Goal: Communication & Community: Answer question/provide support

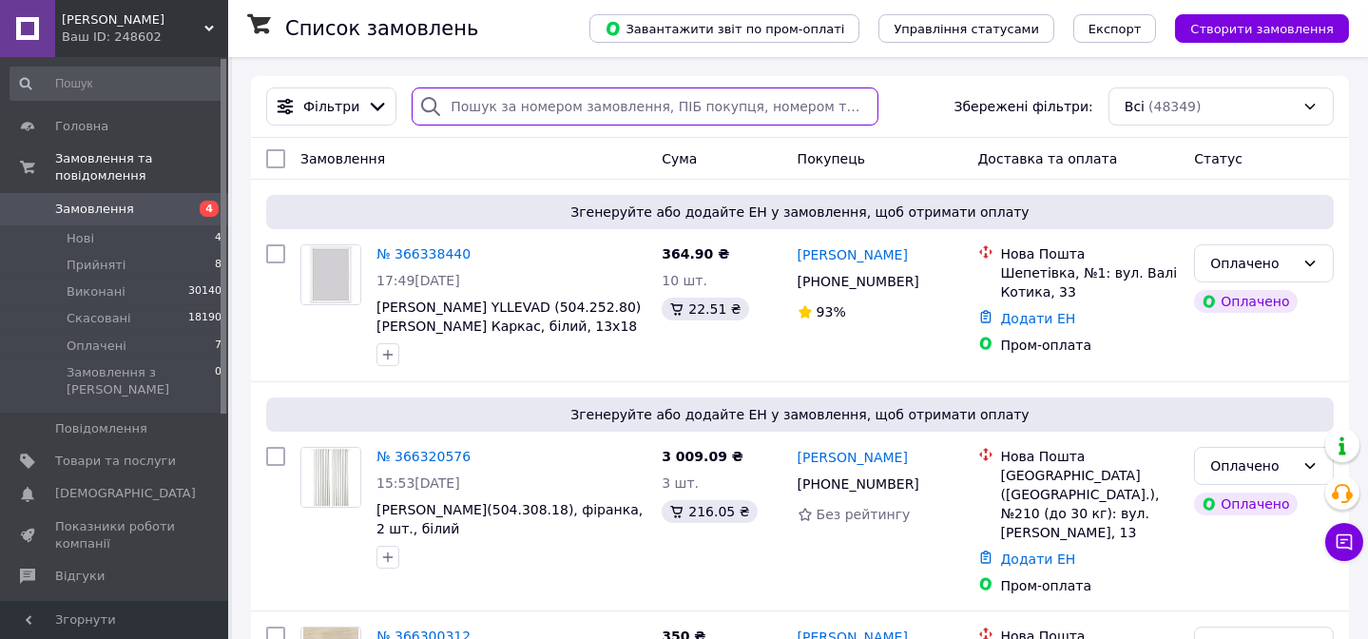
click at [455, 106] on input "search" at bounding box center [645, 106] width 466 height 38
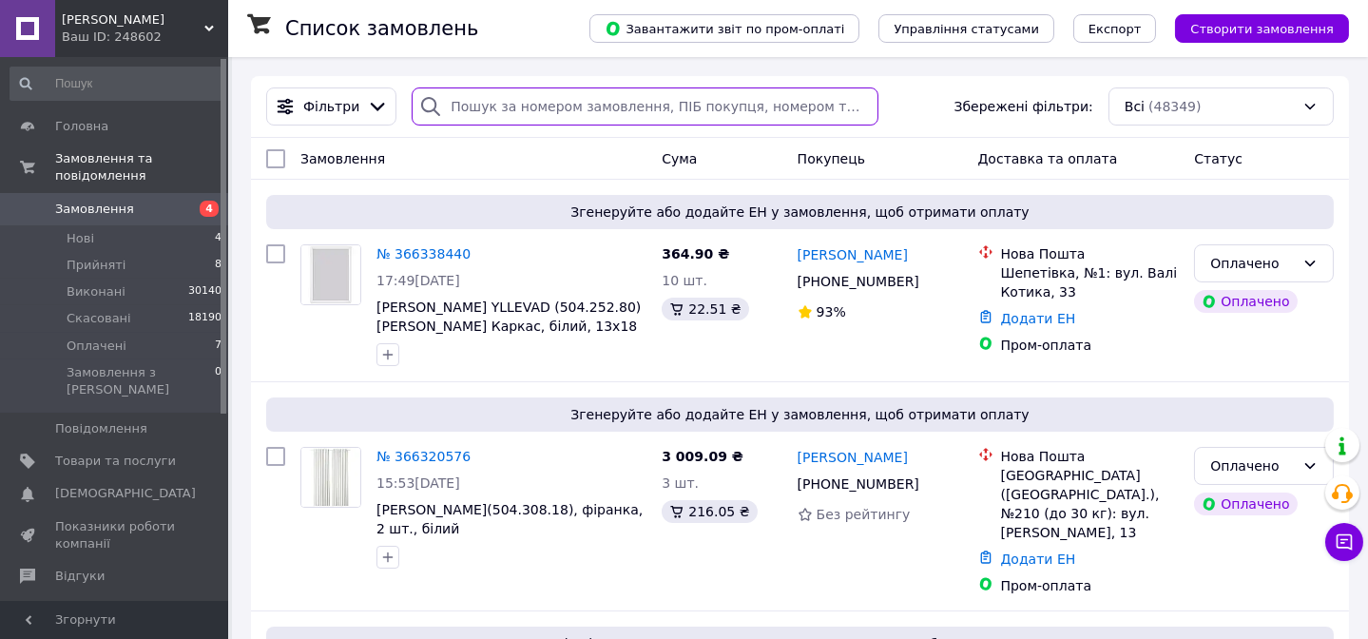
paste input "+380 95 474 17 08"
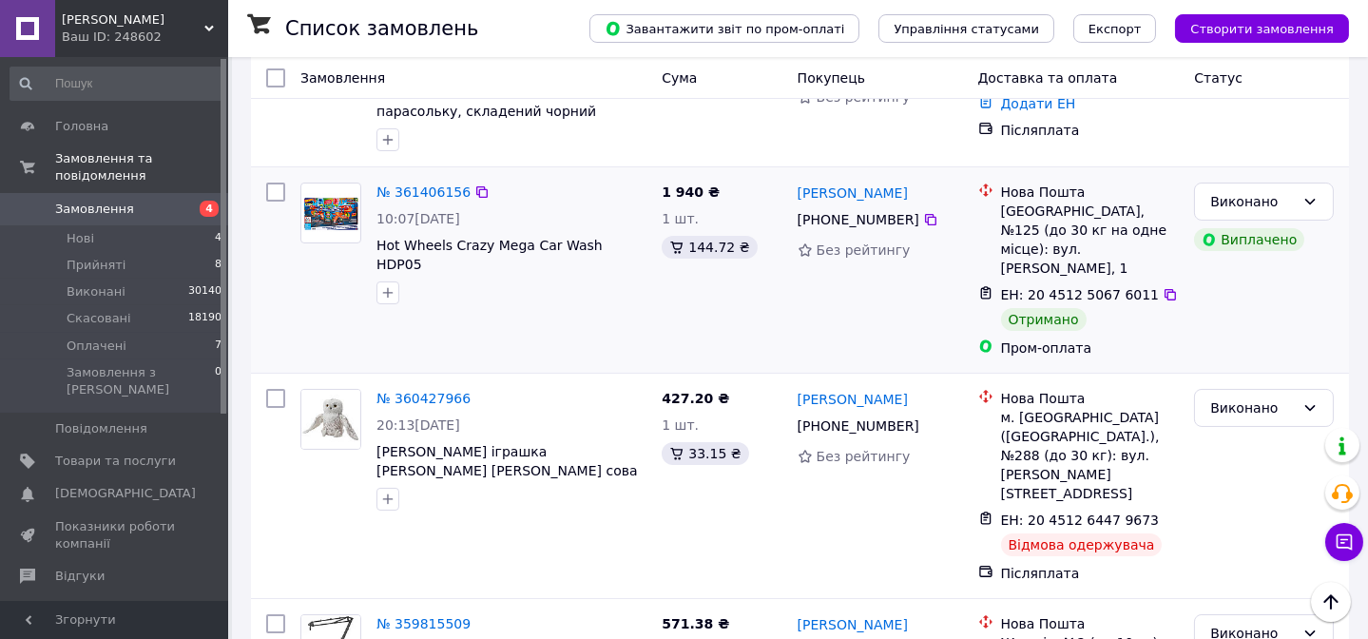
scroll to position [432, 0]
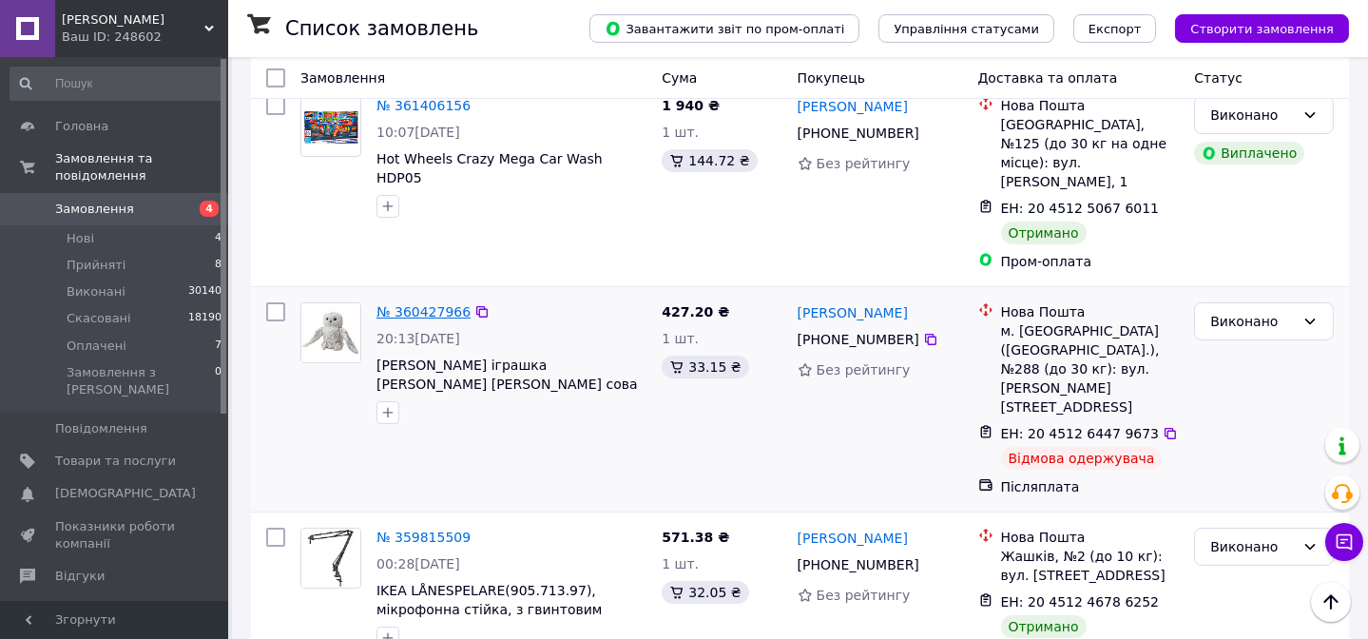
type input "+380 95 474 17 08"
click at [437, 304] on span "№ 360427966" at bounding box center [423, 311] width 94 height 15
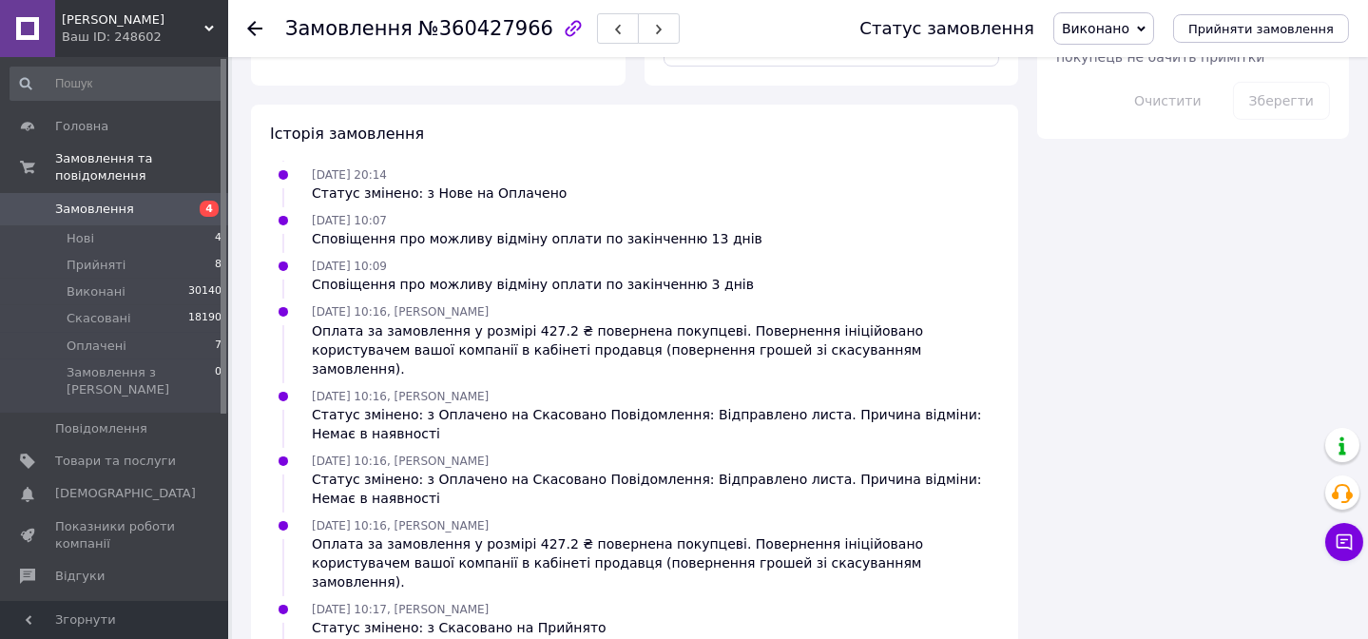
scroll to position [120, 0]
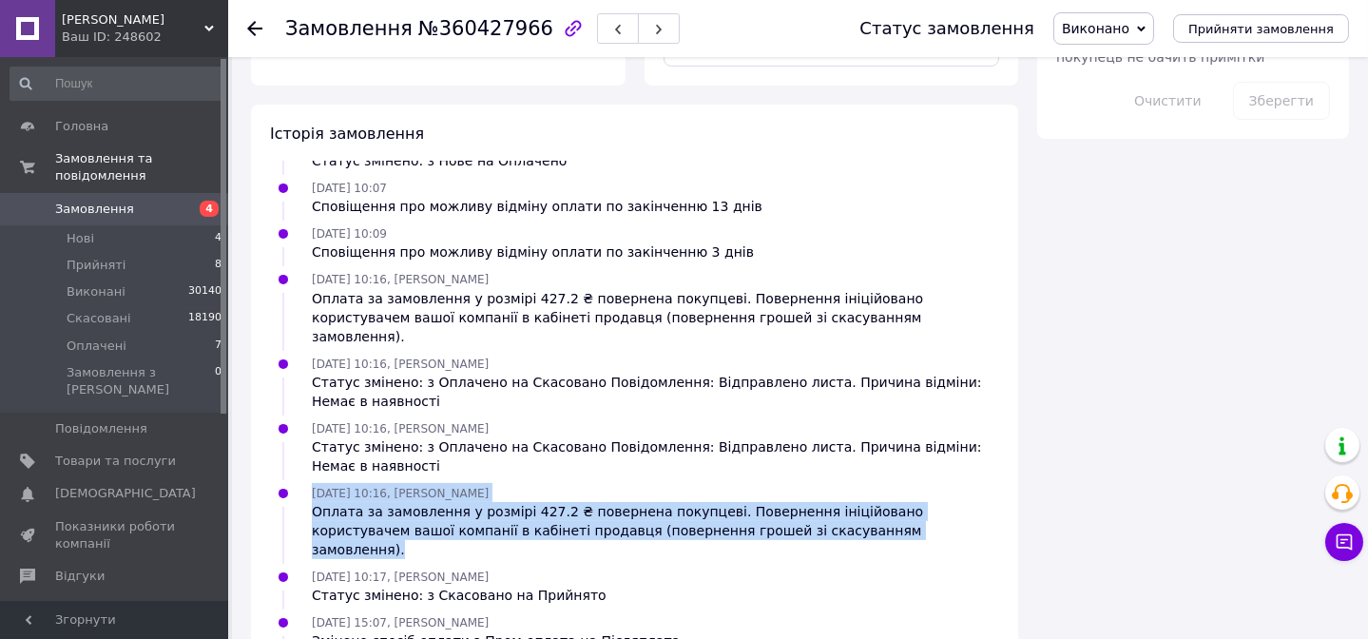
drag, startPoint x: 311, startPoint y: 338, endPoint x: 814, endPoint y: 383, distance: 504.8
click at [814, 483] on div "30.09.2025 10:16, Цинцирук Руслан Оплата за замовлення у розмірі 427.2 ₴ поверн…" at bounding box center [655, 521] width 702 height 76
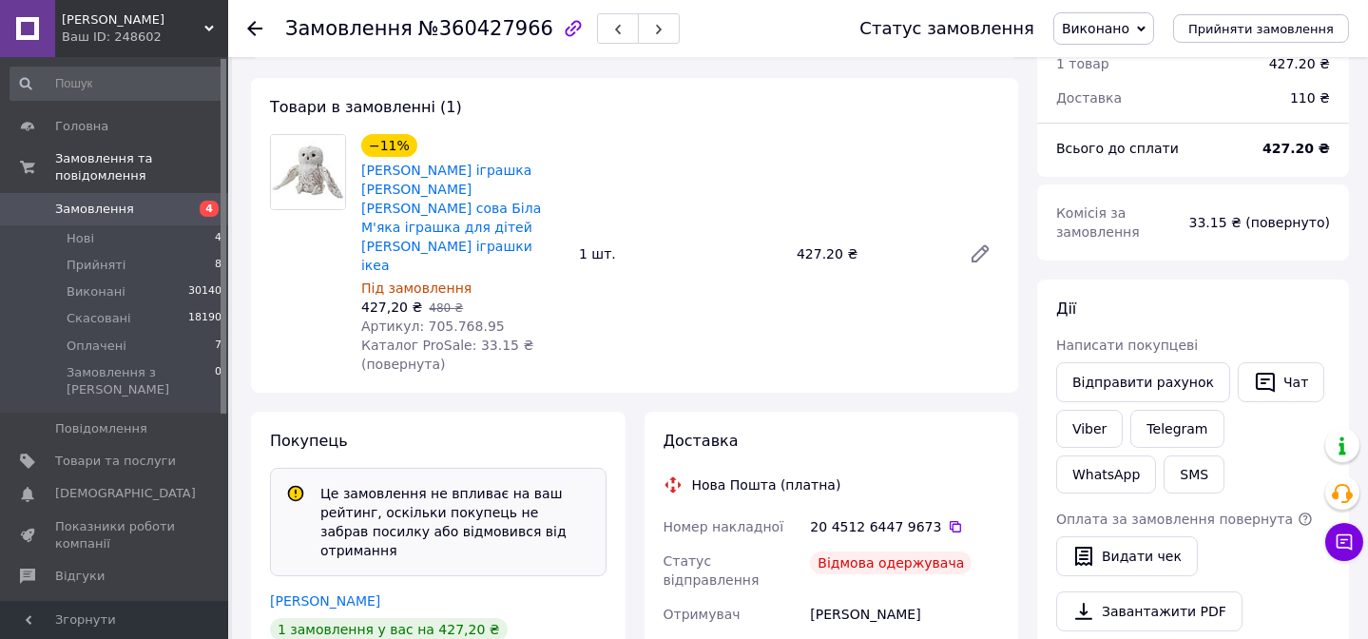
scroll to position [0, 0]
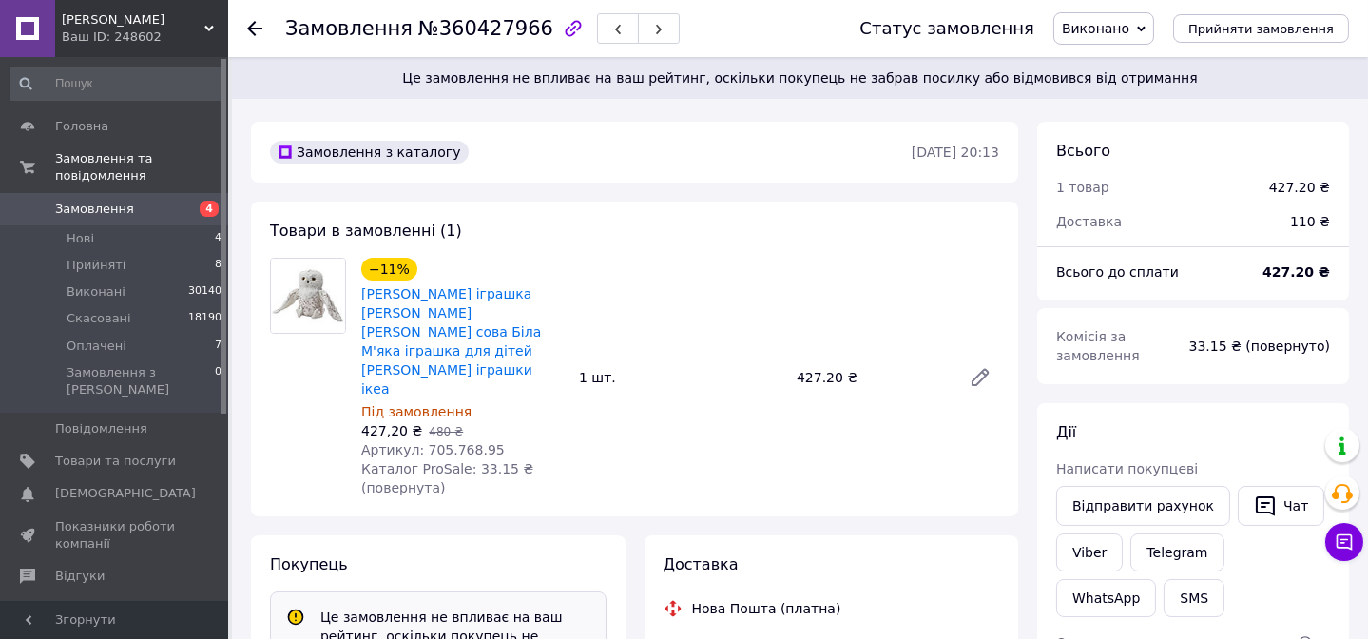
drag, startPoint x: 892, startPoint y: 141, endPoint x: 1014, endPoint y: 147, distance: 122.8
click at [1014, 147] on div "Замовлення з каталогу 04.09.2025 • 20:13" at bounding box center [634, 152] width 767 height 61
copy time "04.09.2025 • 20:13"
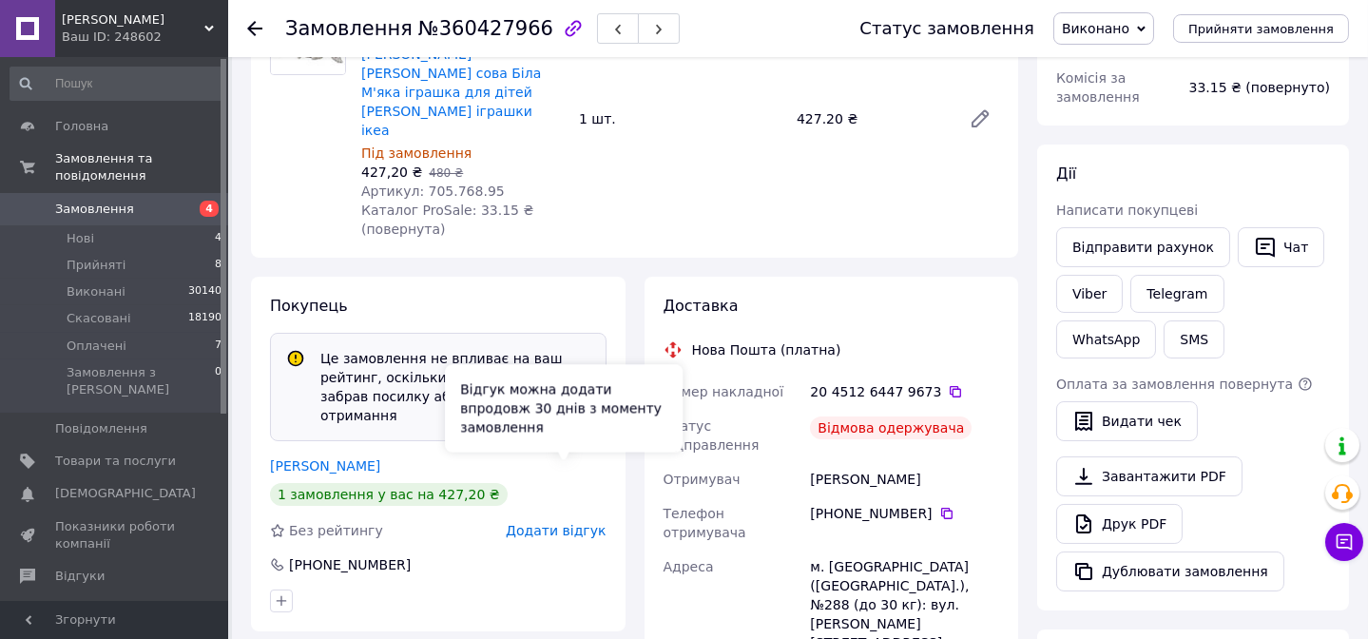
click at [587, 523] on span "Додати відгук" at bounding box center [556, 530] width 100 height 15
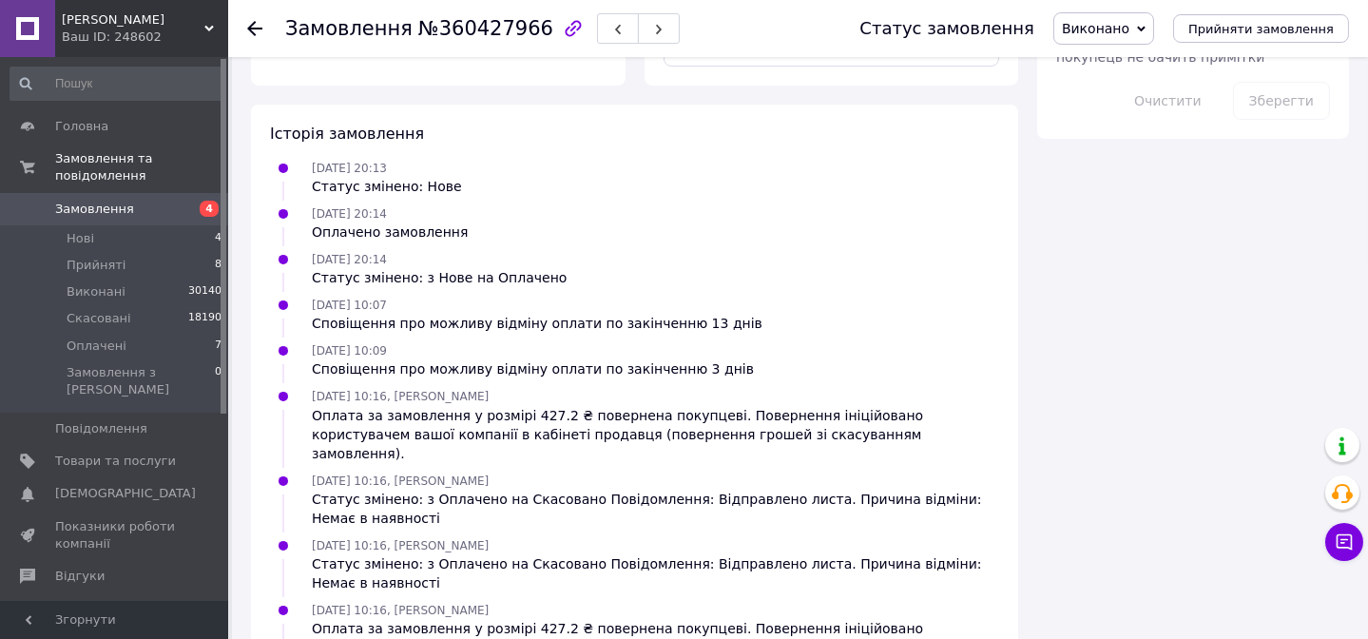
scroll to position [0, 0]
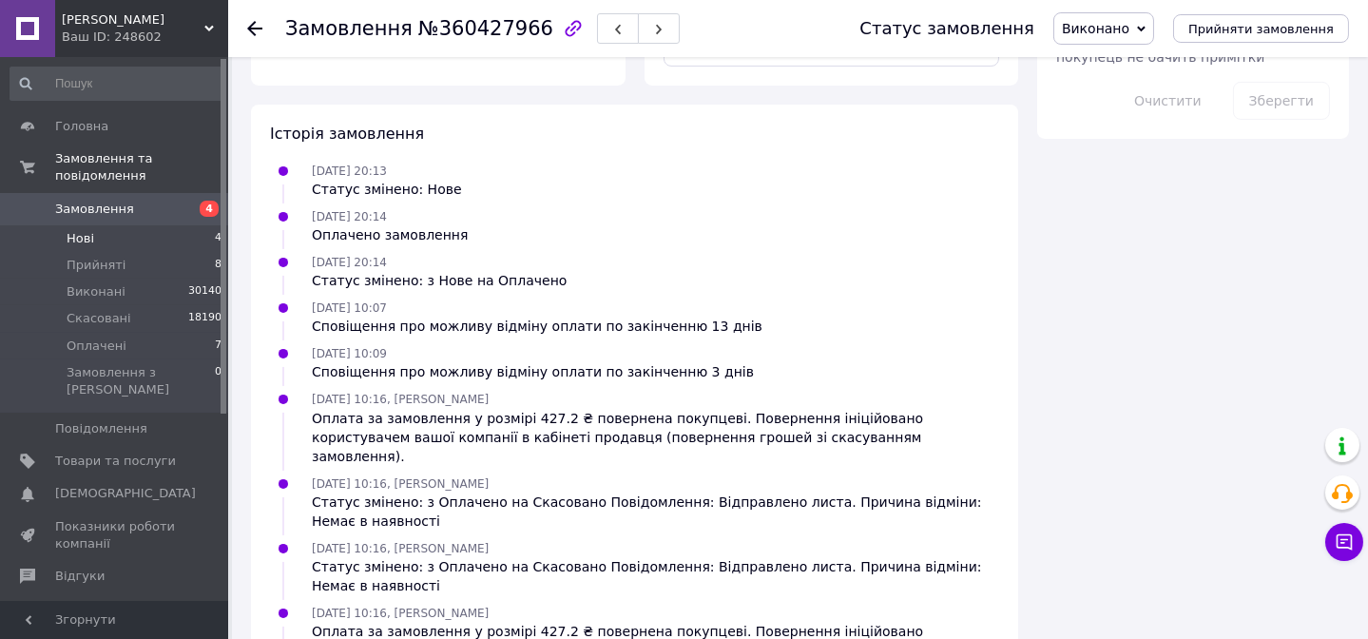
click at [97, 225] on li "Нові 4" at bounding box center [116, 238] width 233 height 27
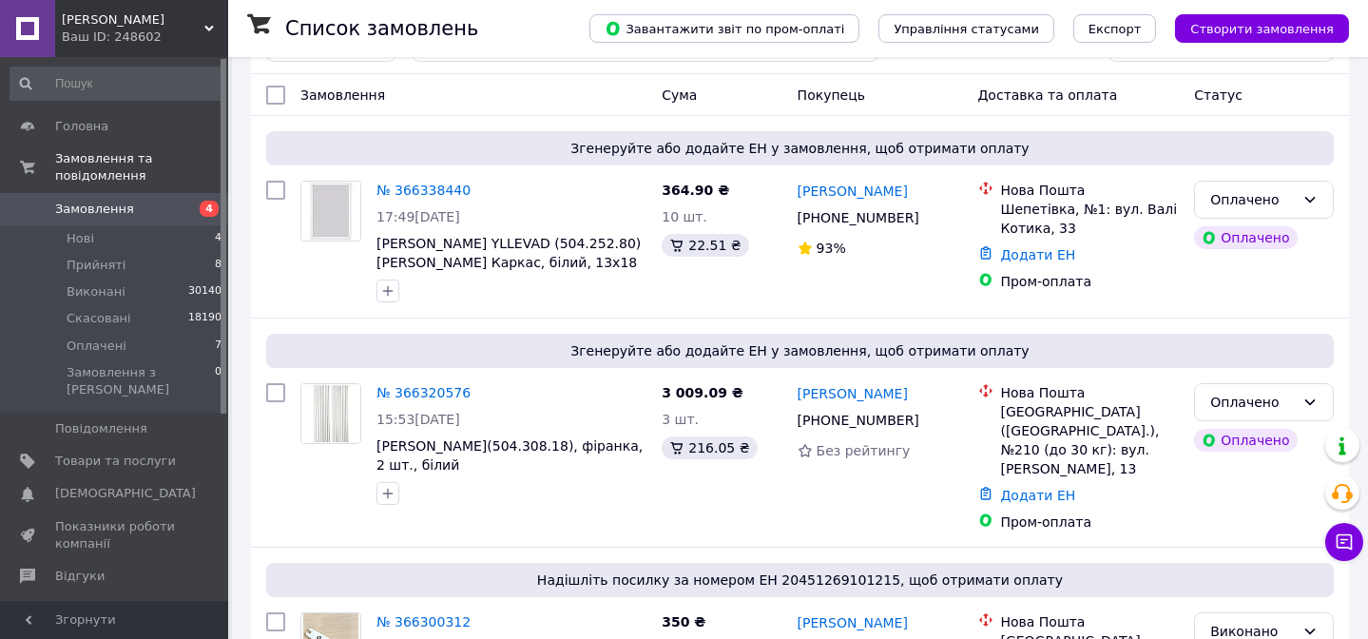
scroll to position [86, 0]
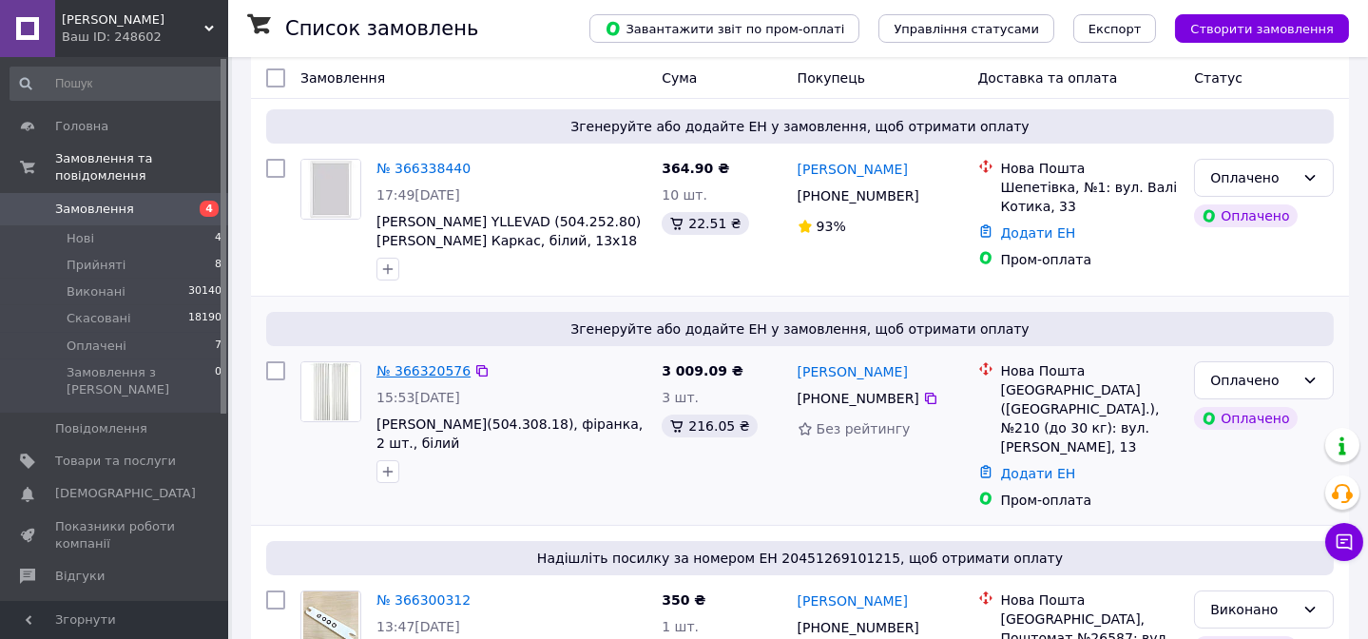
click at [424, 377] on link "№ 366320576" at bounding box center [423, 370] width 94 height 15
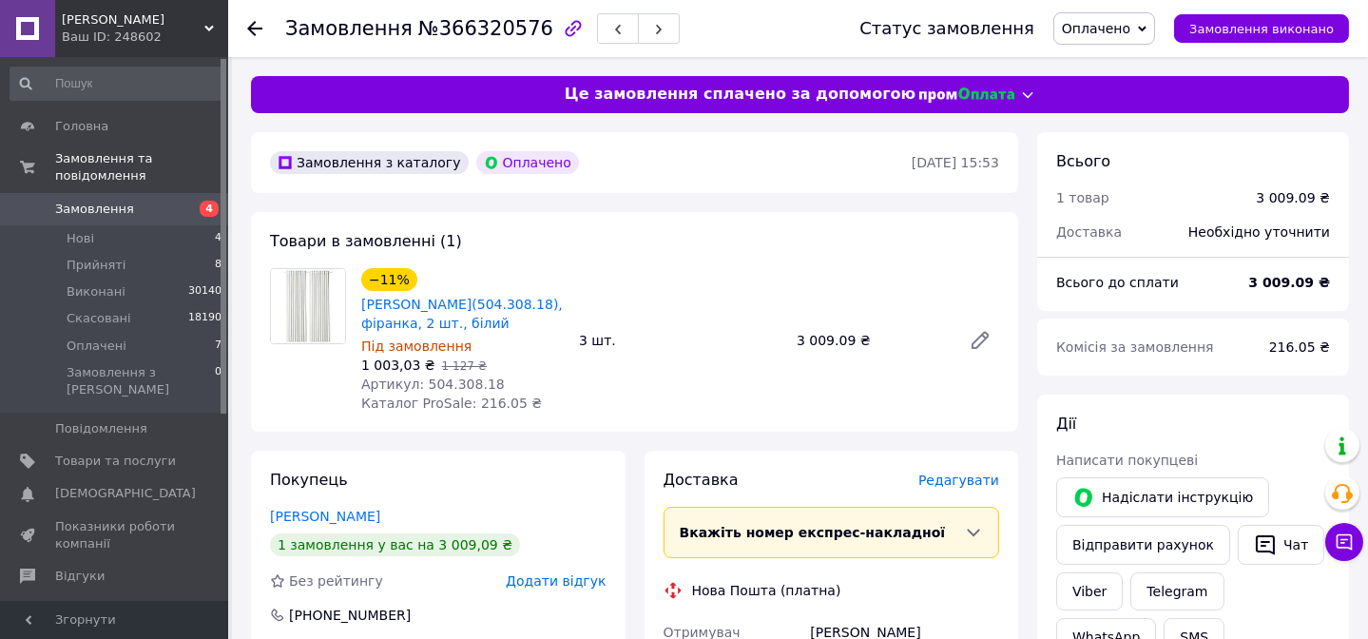
scroll to position [345, 0]
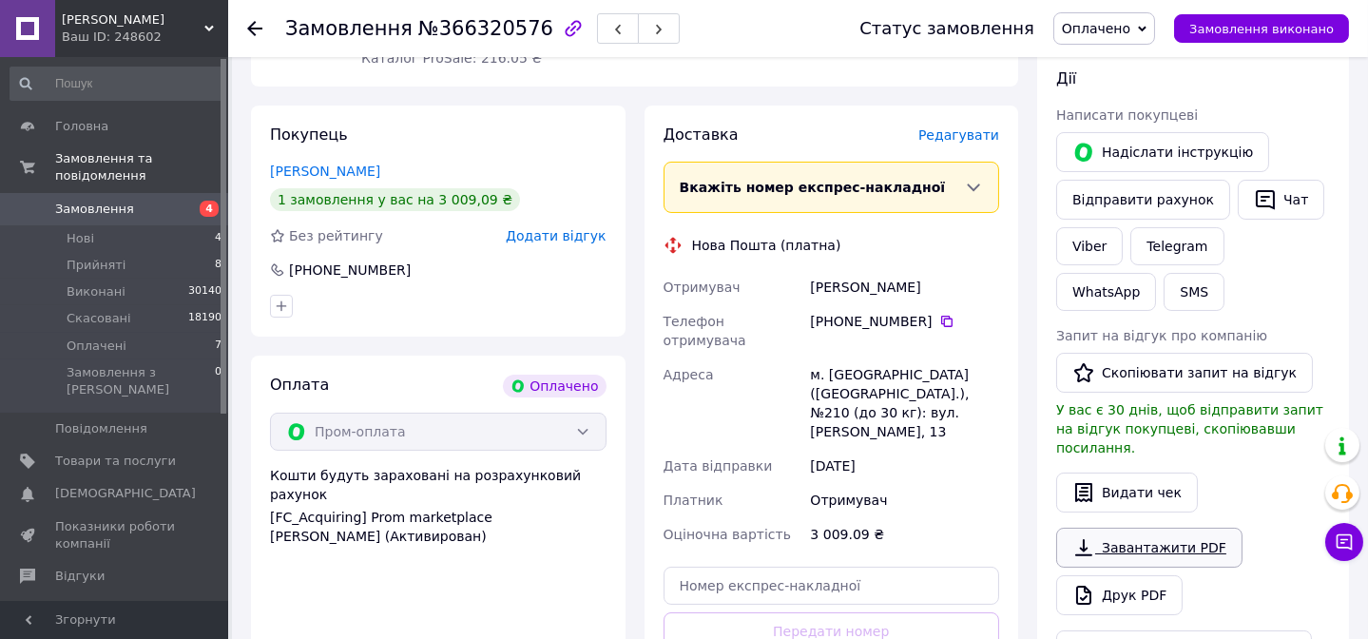
click at [1133, 528] on link "Завантажити PDF" at bounding box center [1149, 548] width 186 height 40
click at [1087, 244] on link "Viber" at bounding box center [1089, 246] width 67 height 38
click at [84, 230] on span "Нові" at bounding box center [81, 238] width 28 height 17
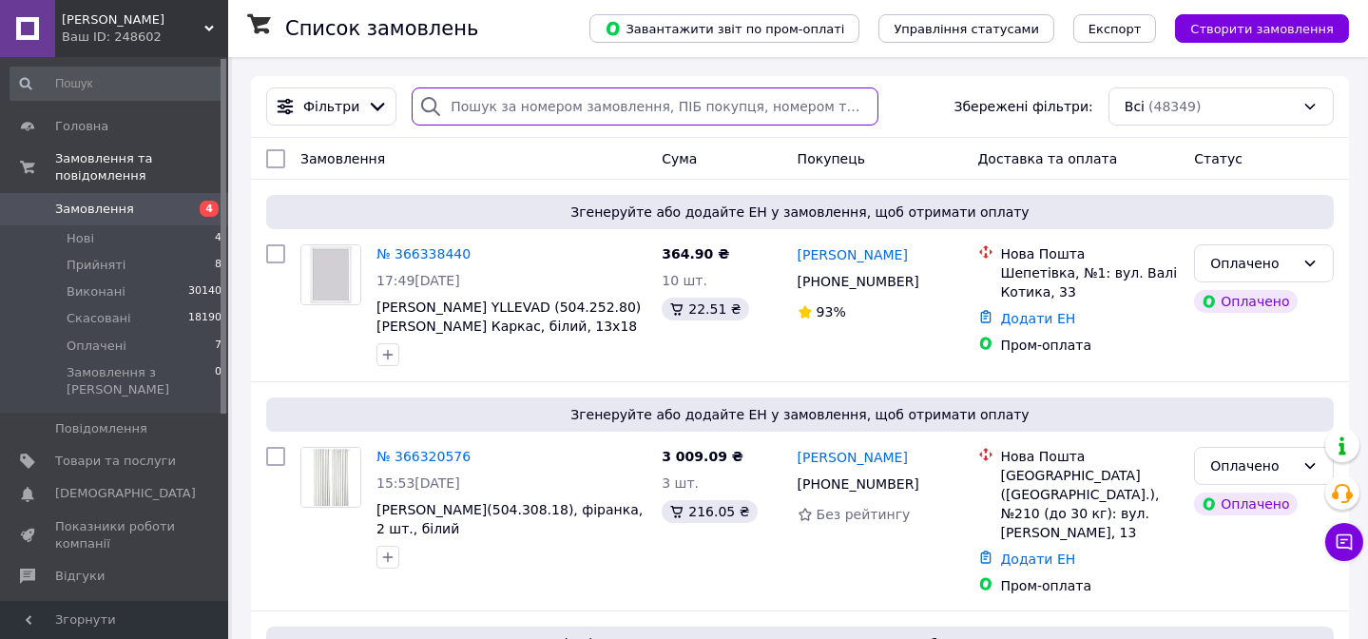
click at [473, 106] on input "search" at bounding box center [645, 106] width 466 height 38
paste input "366276927"
type input "366276927"
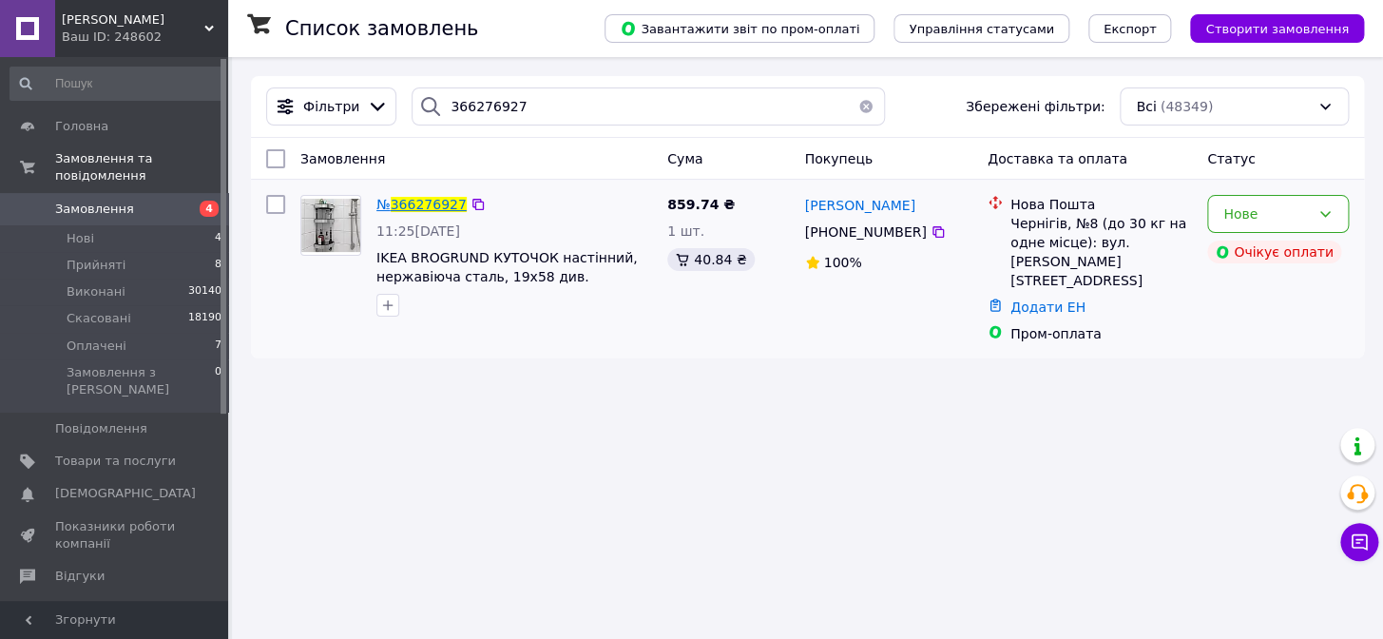
click at [420, 205] on span "366276927" at bounding box center [429, 204] width 76 height 15
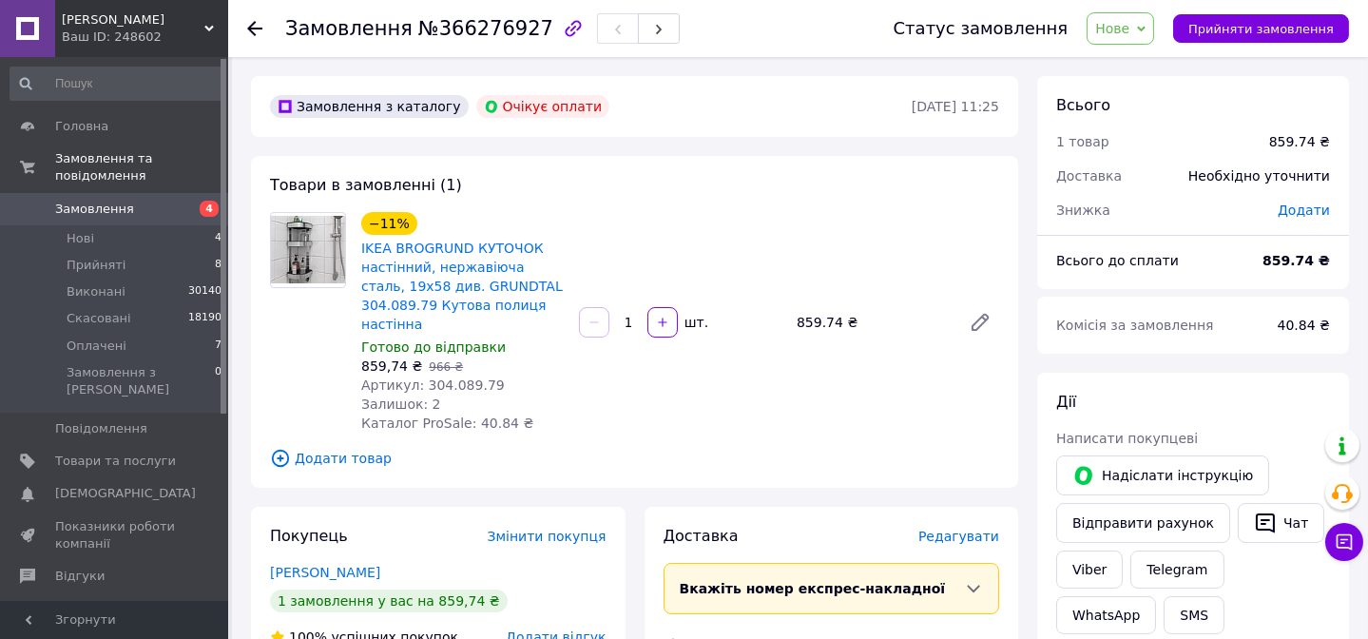
scroll to position [86, 0]
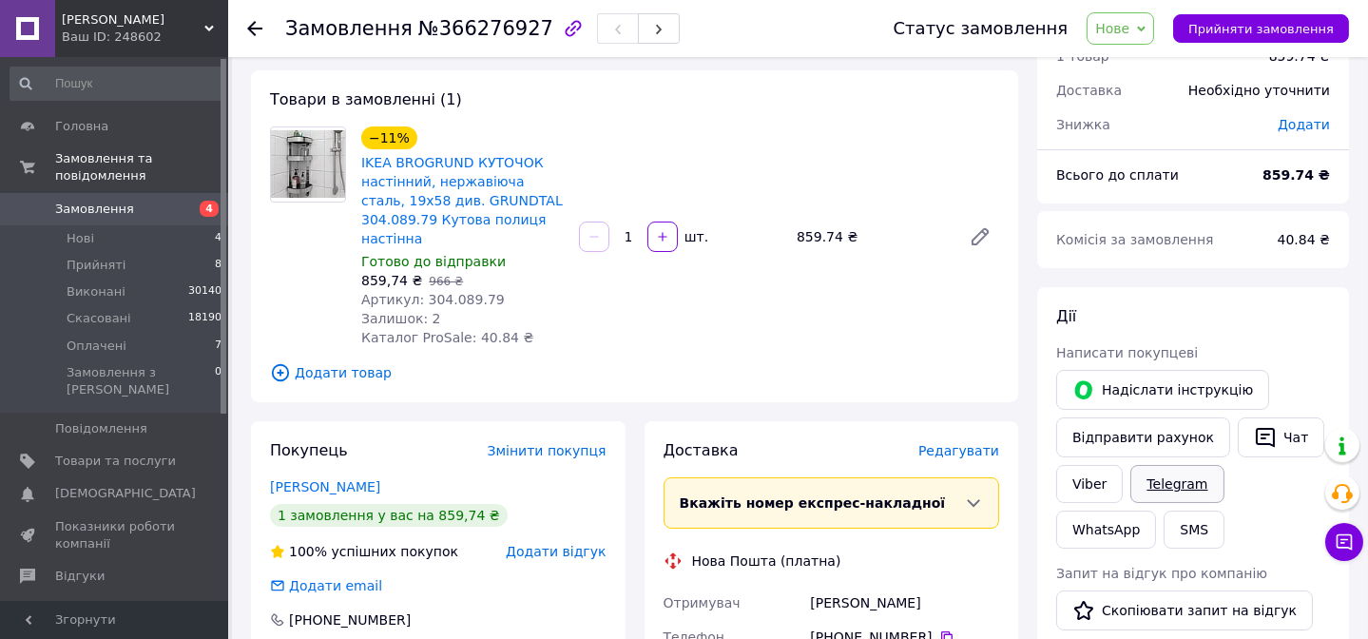
click at [1166, 484] on link "Telegram" at bounding box center [1176, 484] width 93 height 38
click at [1266, 440] on button "Чат" at bounding box center [1281, 437] width 87 height 40
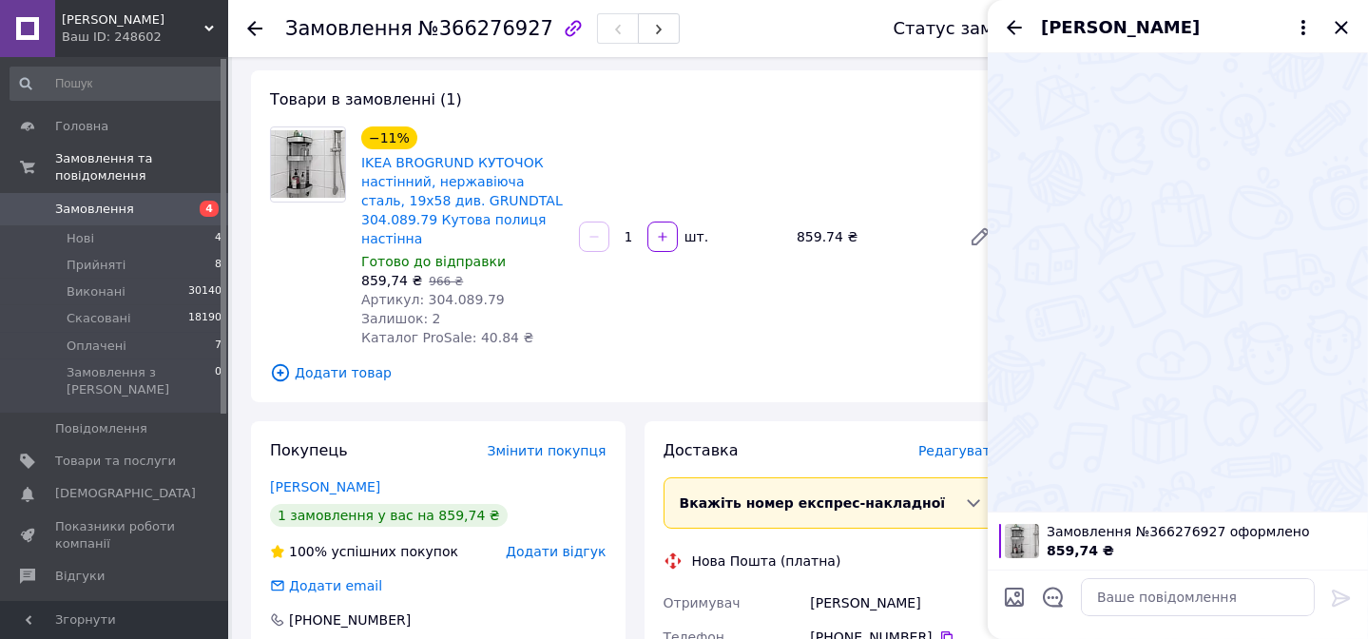
scroll to position [259, 0]
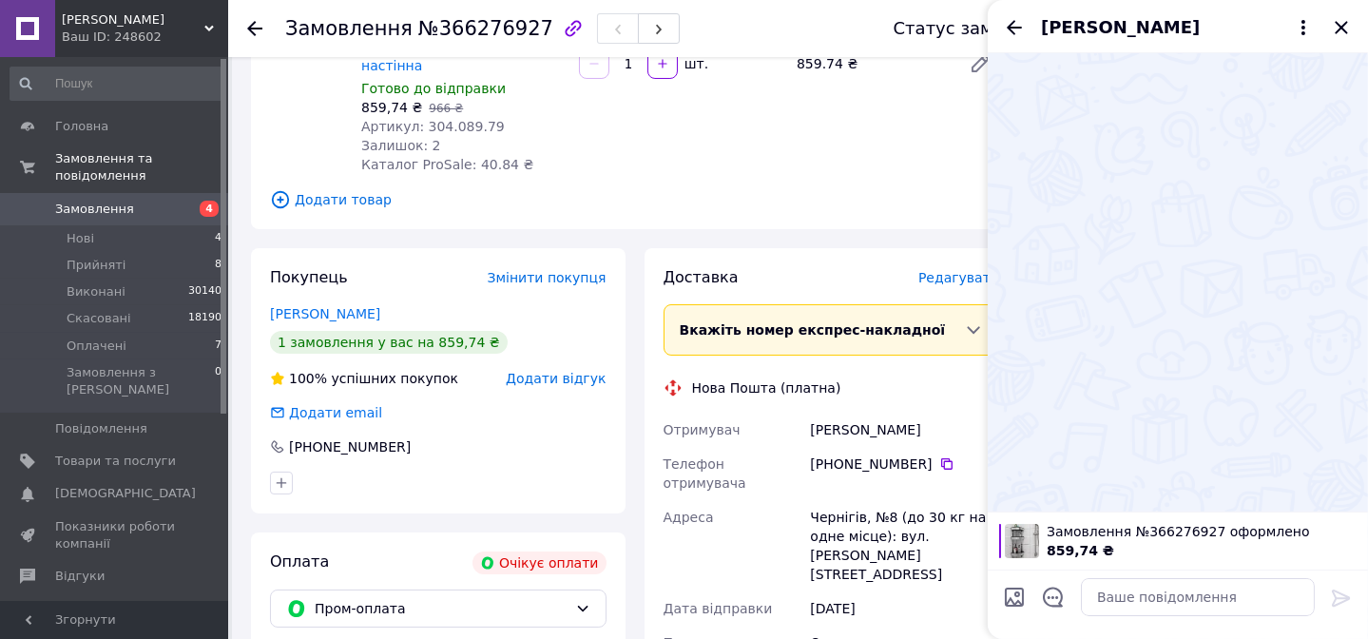
click at [942, 378] on div "Нова Пошта (платна)" at bounding box center [832, 387] width 346 height 19
click at [1343, 28] on icon "Закрити" at bounding box center [1341, 27] width 12 height 12
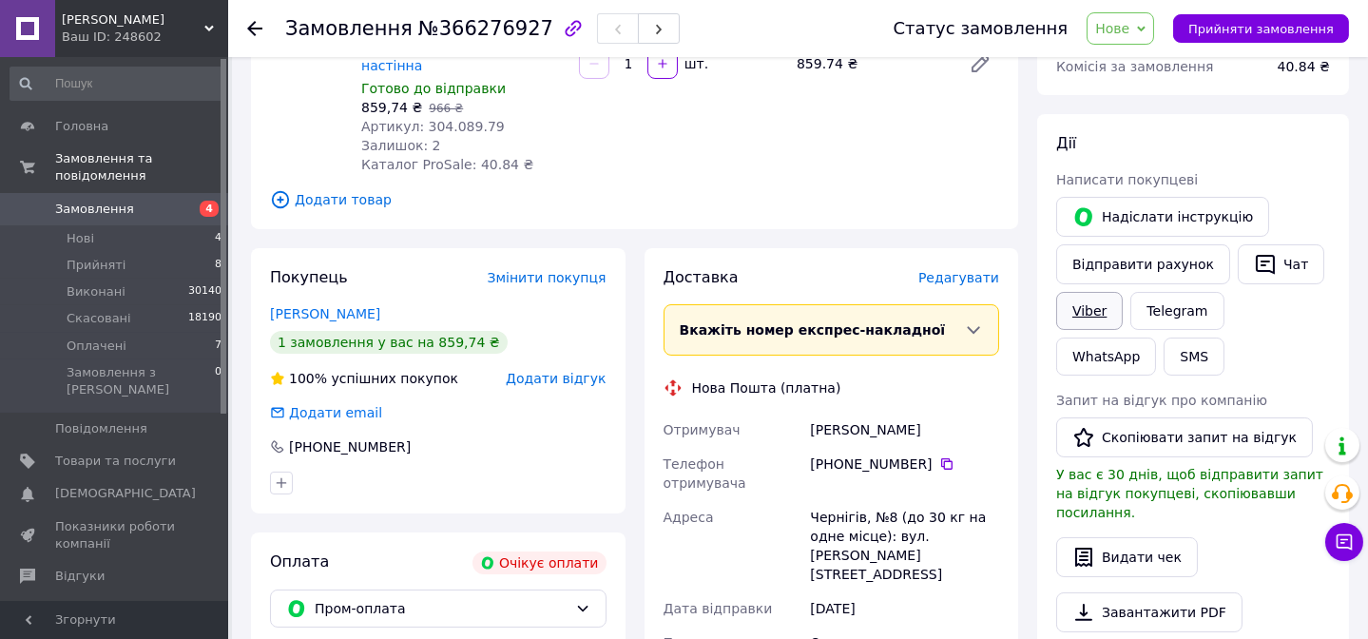
click at [1083, 316] on link "Viber" at bounding box center [1089, 311] width 67 height 38
click at [1274, 272] on button "Чат" at bounding box center [1281, 264] width 87 height 40
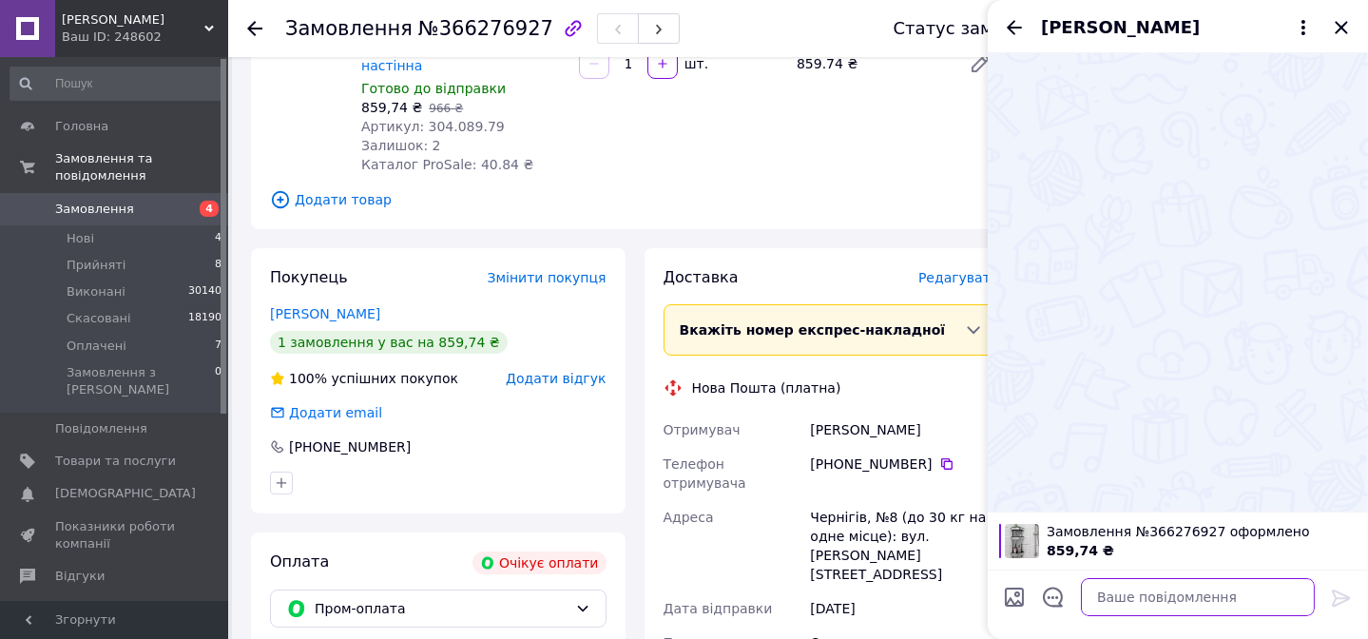
paste textarea "Вітаю! Ви зробили в нашому магазині замовлення. Він в наявності .Вам відправити…"
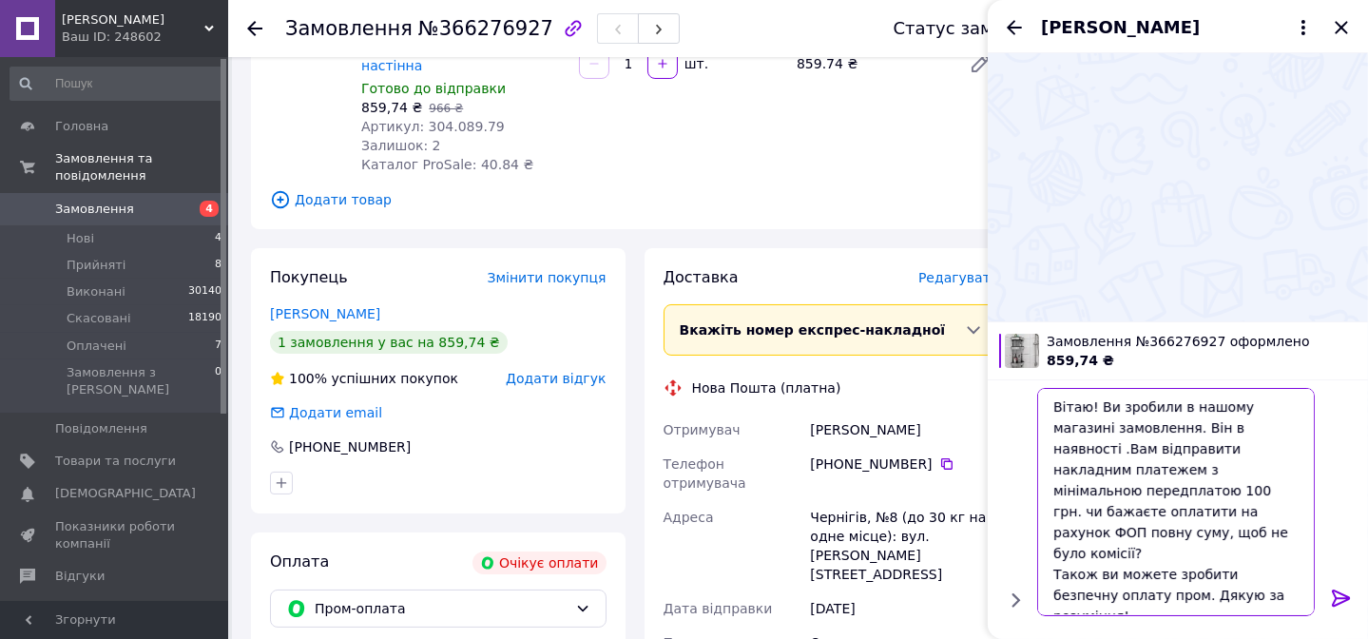
scroll to position [0, 0]
type textarea "Вітаю! Ви зробили в нашому магазині замовлення. Він в наявності .Вам відправити…"
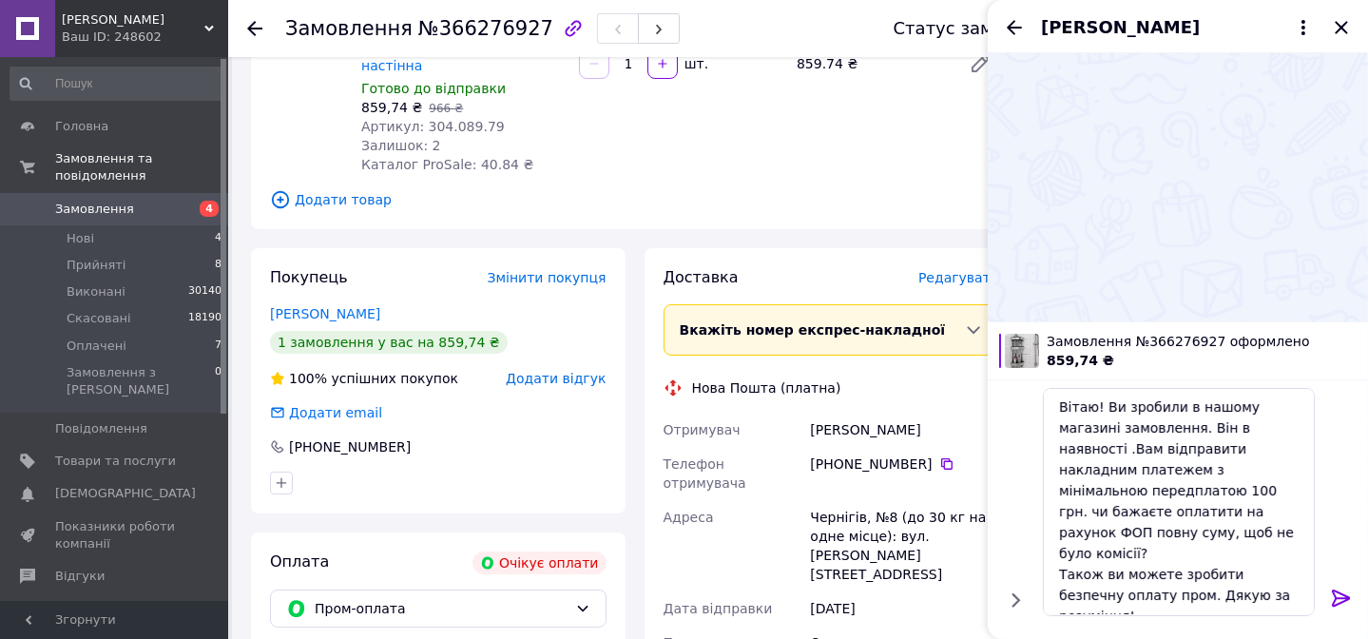
click at [1342, 598] on icon at bounding box center [1341, 597] width 18 height 17
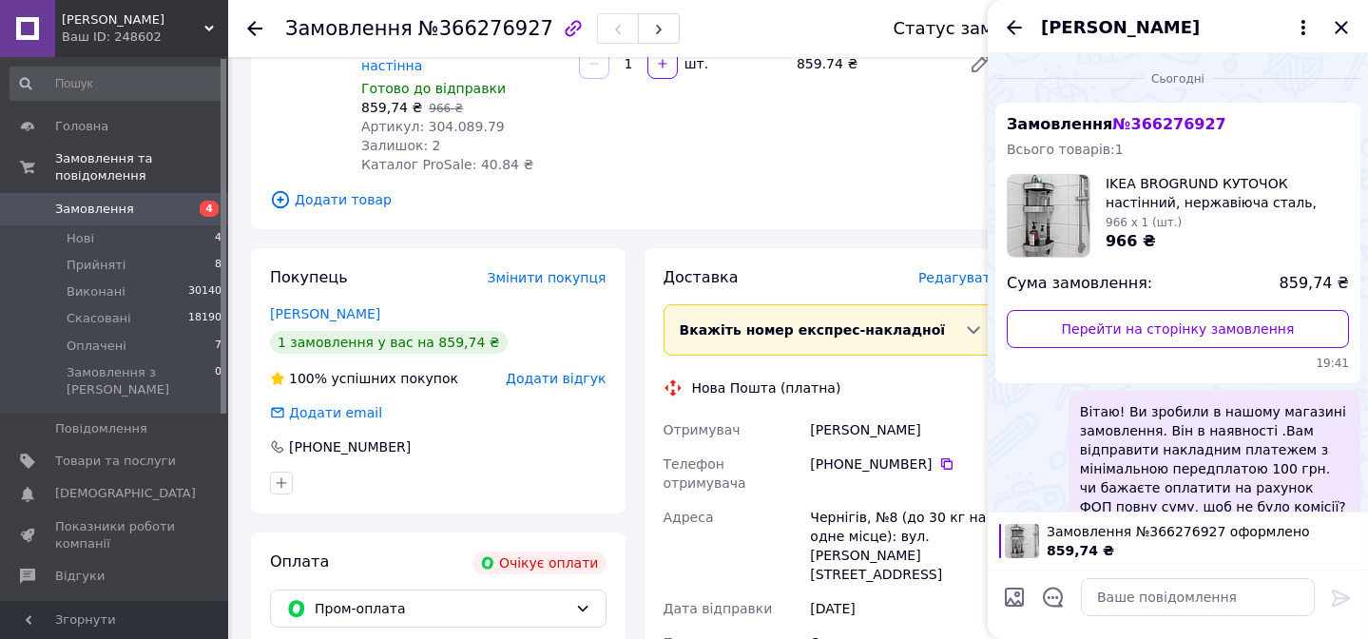
scroll to position [81, 0]
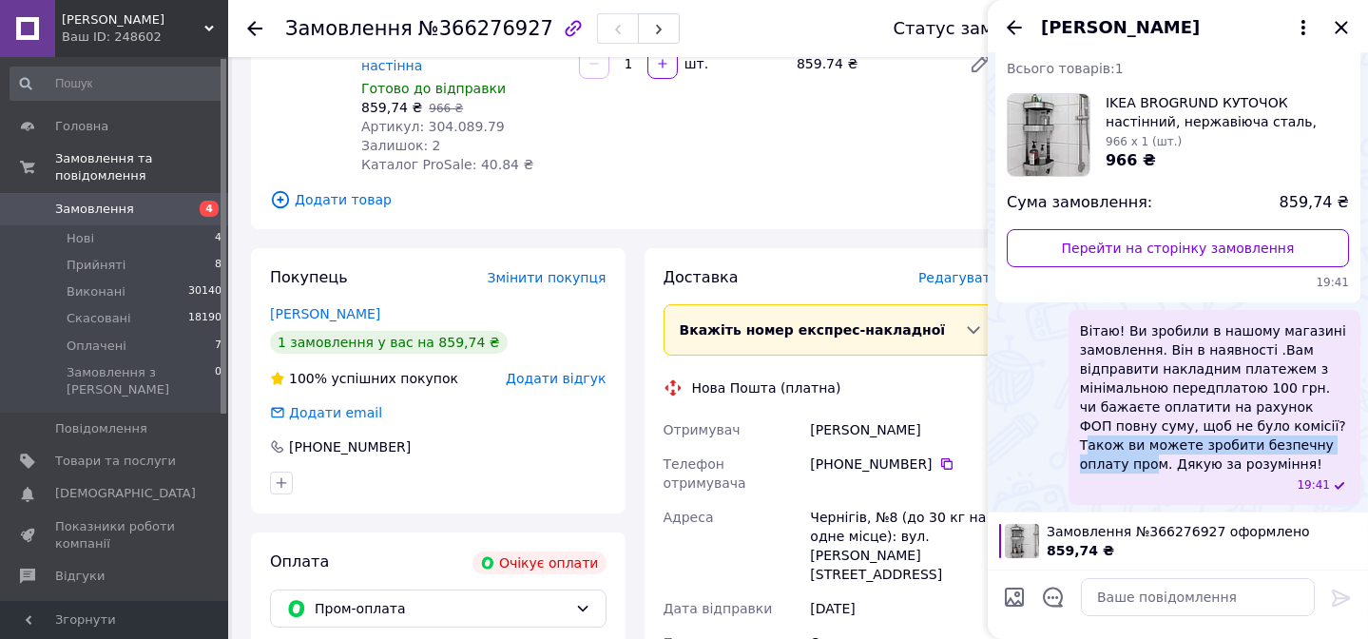
drag, startPoint x: 1084, startPoint y: 446, endPoint x: 1104, endPoint y: 460, distance: 24.5
click at [1104, 460] on span "Вітаю! Ви зробили в нашому магазині замовлення. Він в наявності .Вам відправити…" at bounding box center [1214, 397] width 269 height 152
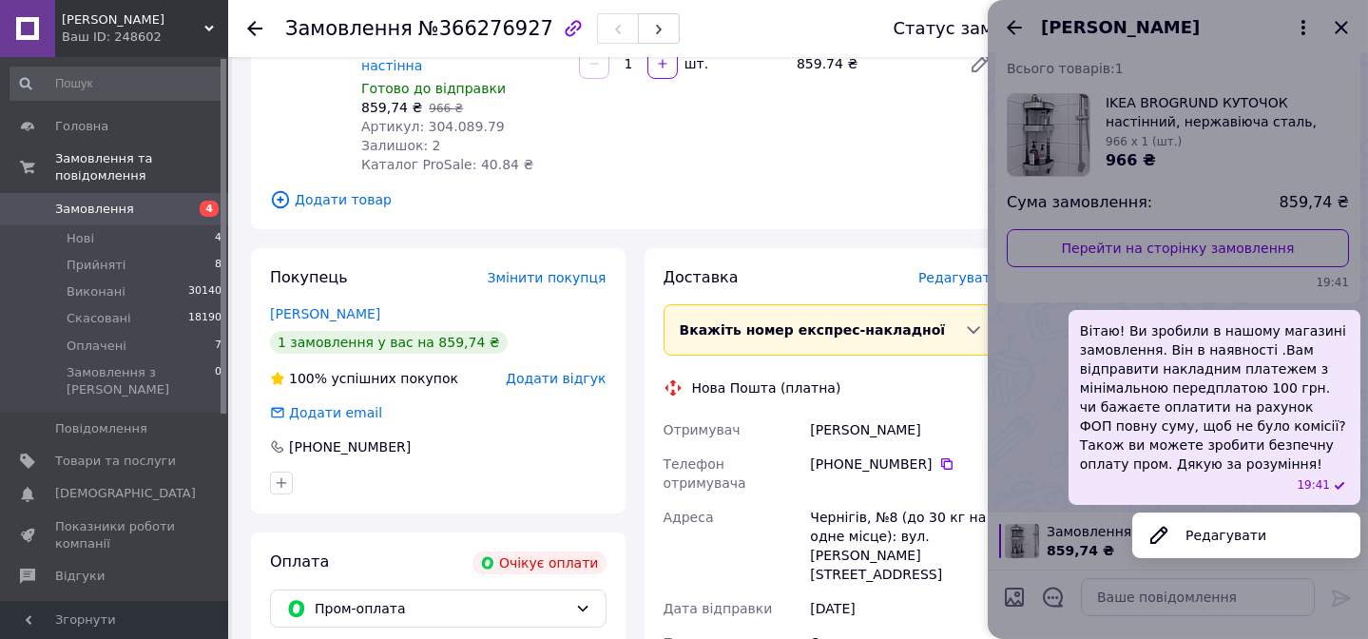
click at [1081, 446] on span "Вітаю! Ви зробили в нашому магазині замовлення. Він в наявності .Вам відправити…" at bounding box center [1214, 397] width 269 height 152
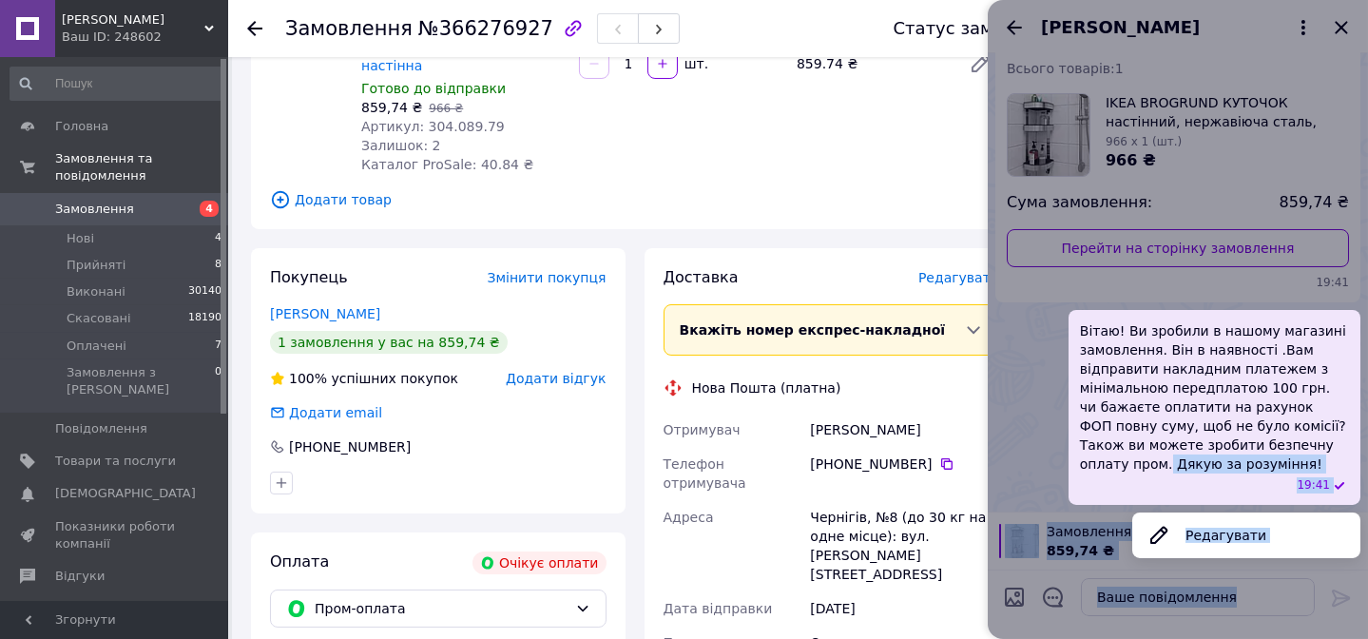
drag, startPoint x: 1115, startPoint y: 463, endPoint x: 1067, endPoint y: 430, distance: 58.8
click at [1067, 430] on div "Сьогодні Замовлення № 366276927 Всього товарів: 1 IKEA BROGRUND КУТОЧОК настінн…" at bounding box center [1178, 346] width 380 height 586
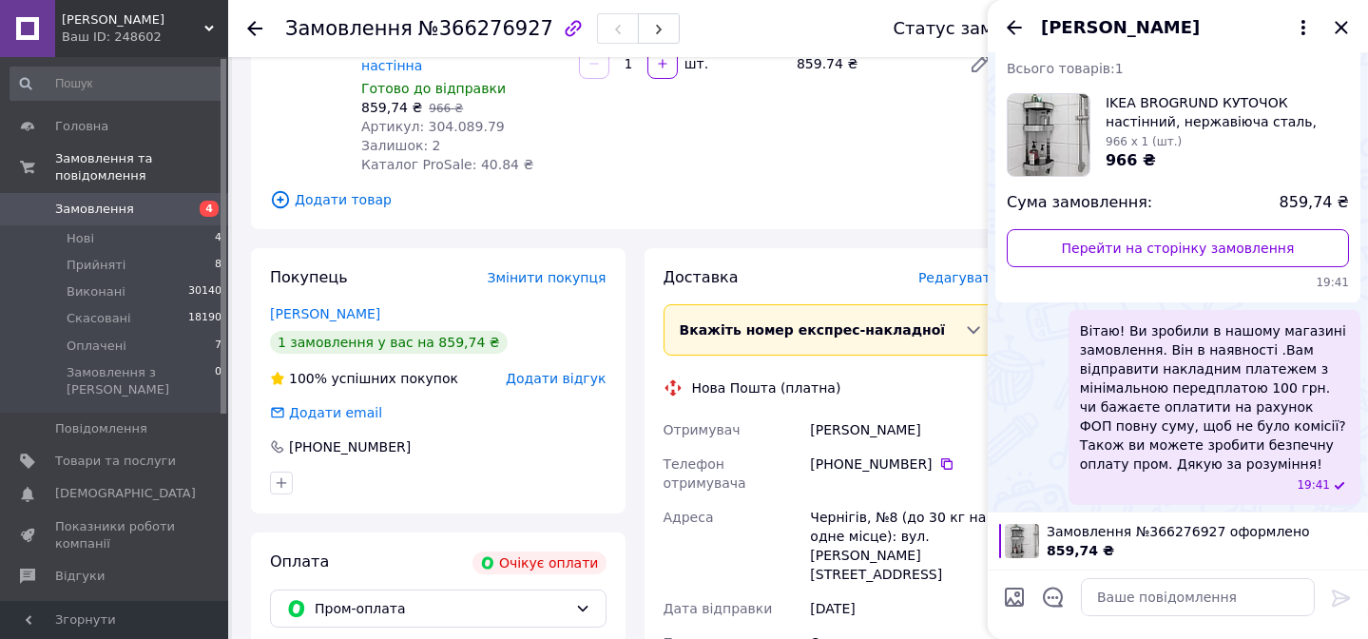
click at [1067, 430] on div "Вітаю! Ви зробили в нашому магазині замовлення. Він в наявності .Вам відправити…" at bounding box center [1177, 407] width 365 height 195
drag, startPoint x: 1119, startPoint y: 462, endPoint x: 1069, endPoint y: 448, distance: 51.4
click at [1069, 448] on div "Вітаю! Ви зробили в нашому магазині замовлення. Він в наявності .Вам відправити…" at bounding box center [1214, 407] width 292 height 195
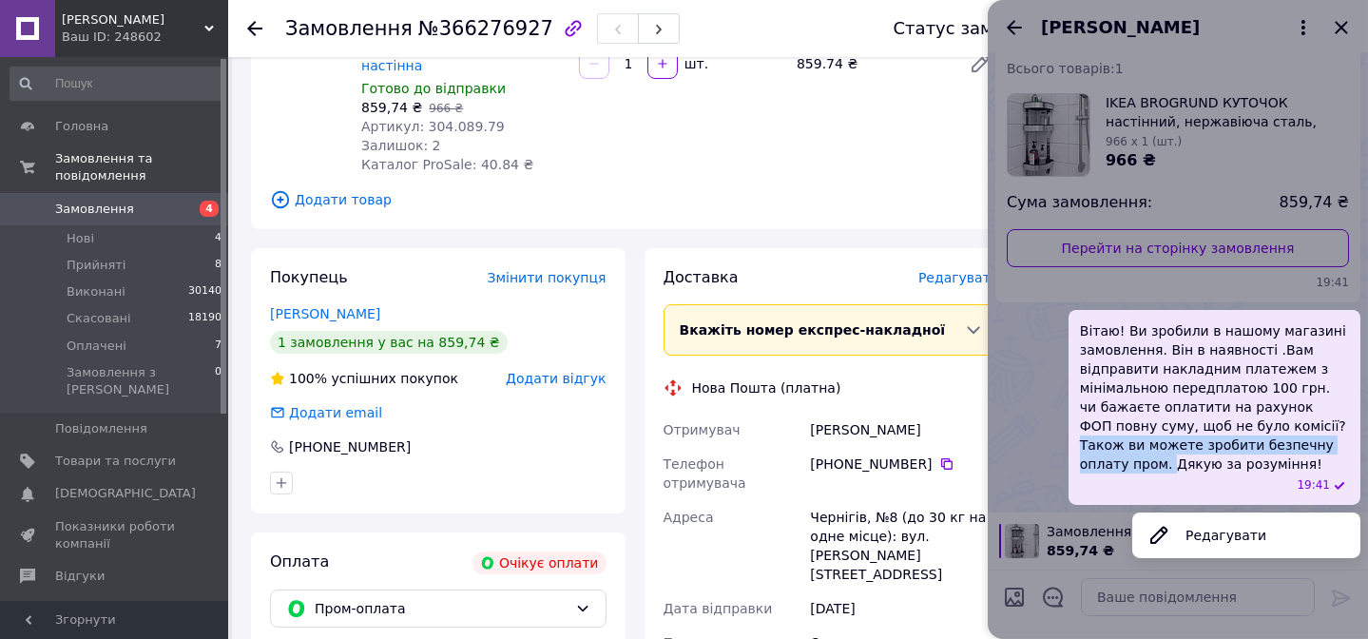
copy span "Також ви можете зробити безпечну оплату пром."
click at [1043, 469] on div at bounding box center [1178, 319] width 380 height 639
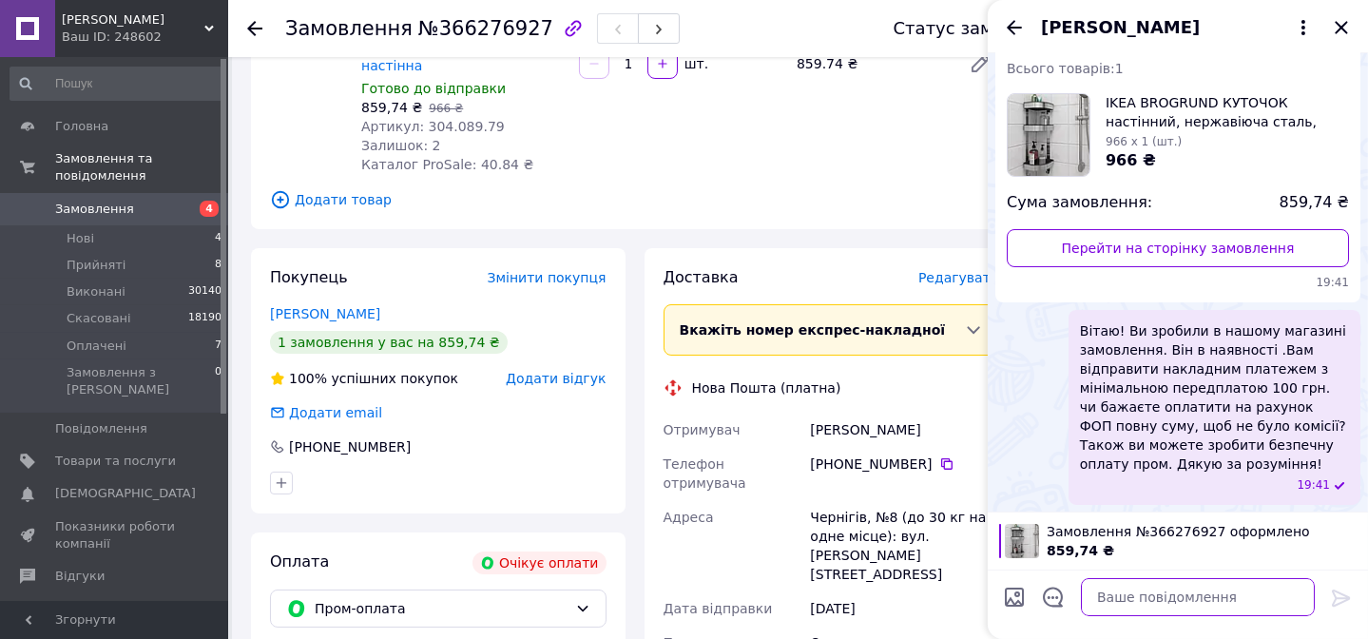
paste textarea "Також ви можете зробити безпечну оплату пром."
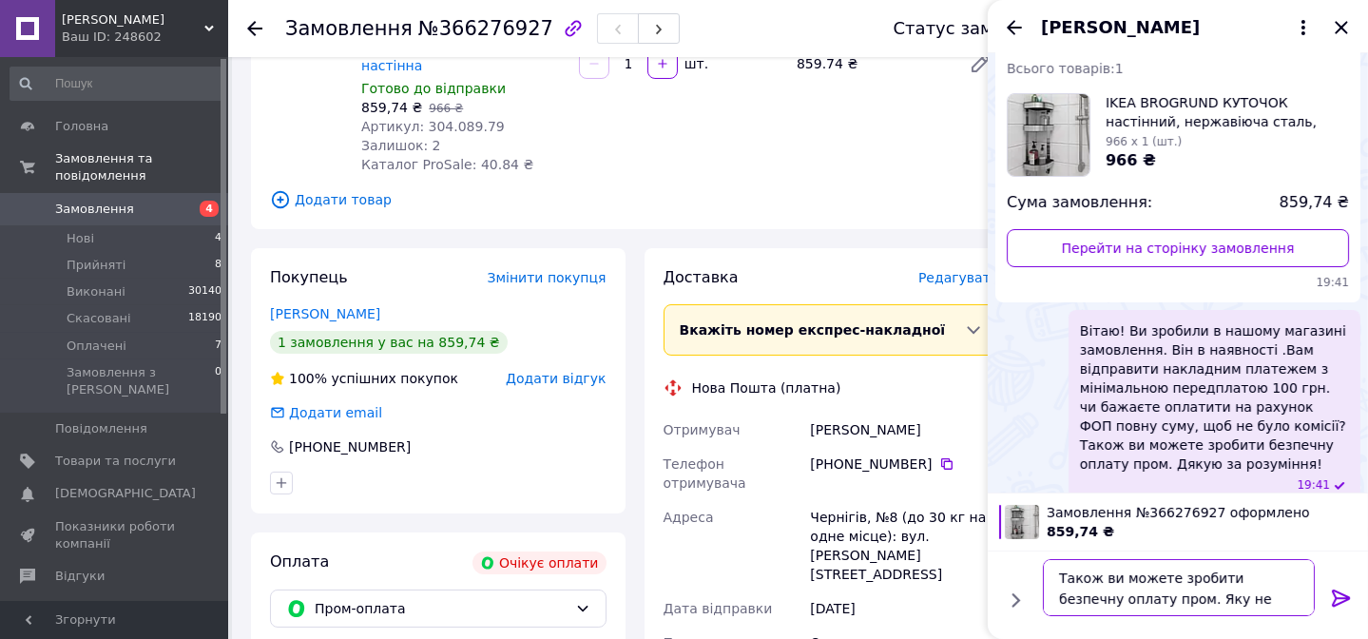
type textarea "Також ви можете зробити безпечну оплату пром. Яку не провели"
click at [1344, 599] on icon at bounding box center [1341, 597] width 18 height 17
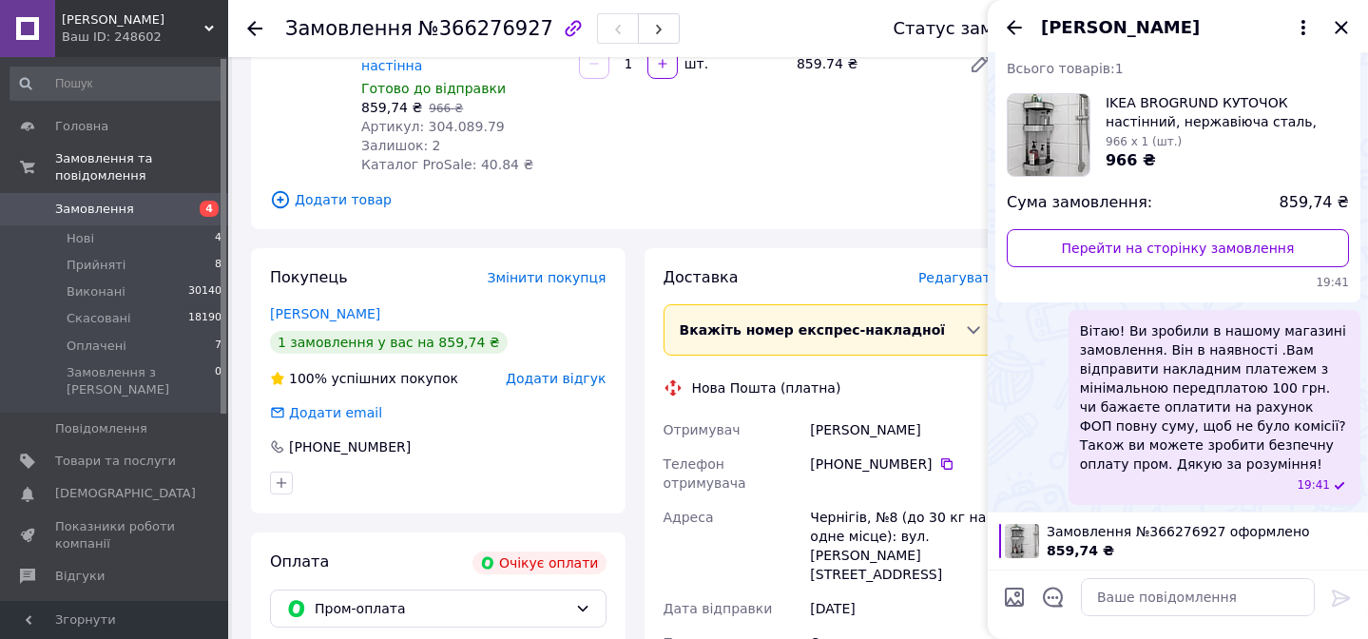
scroll to position [170, 0]
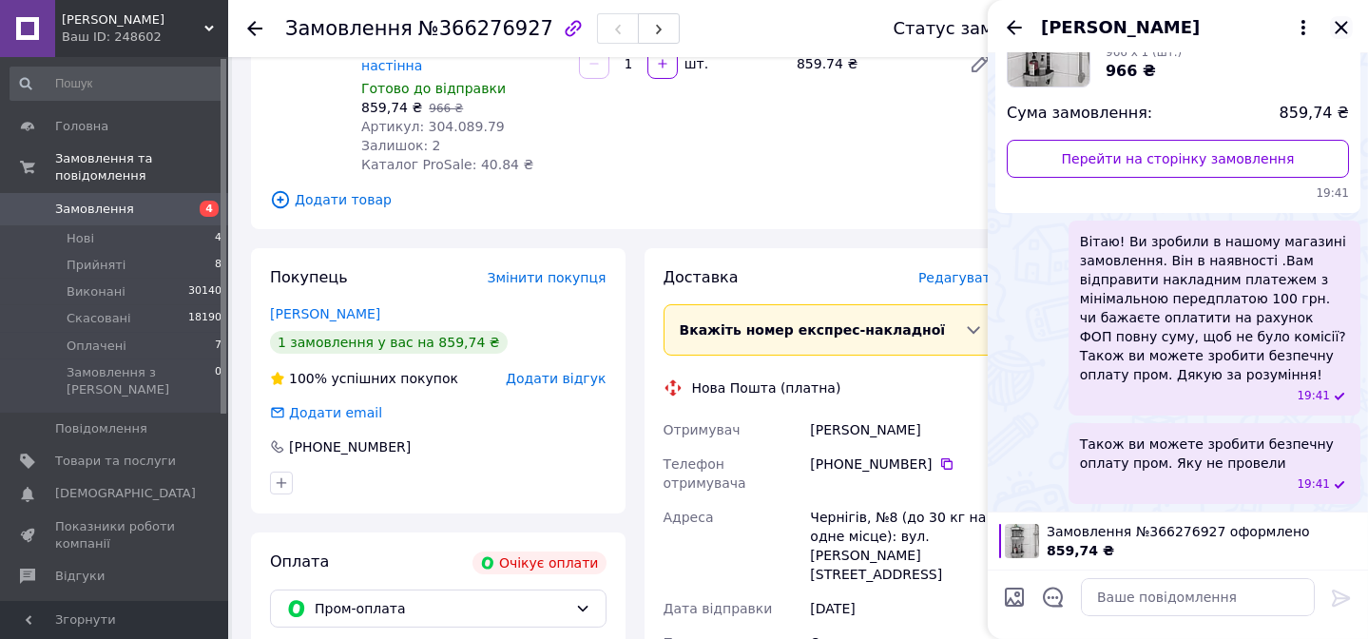
click at [1335, 29] on icon "Закрити" at bounding box center [1341, 27] width 23 height 23
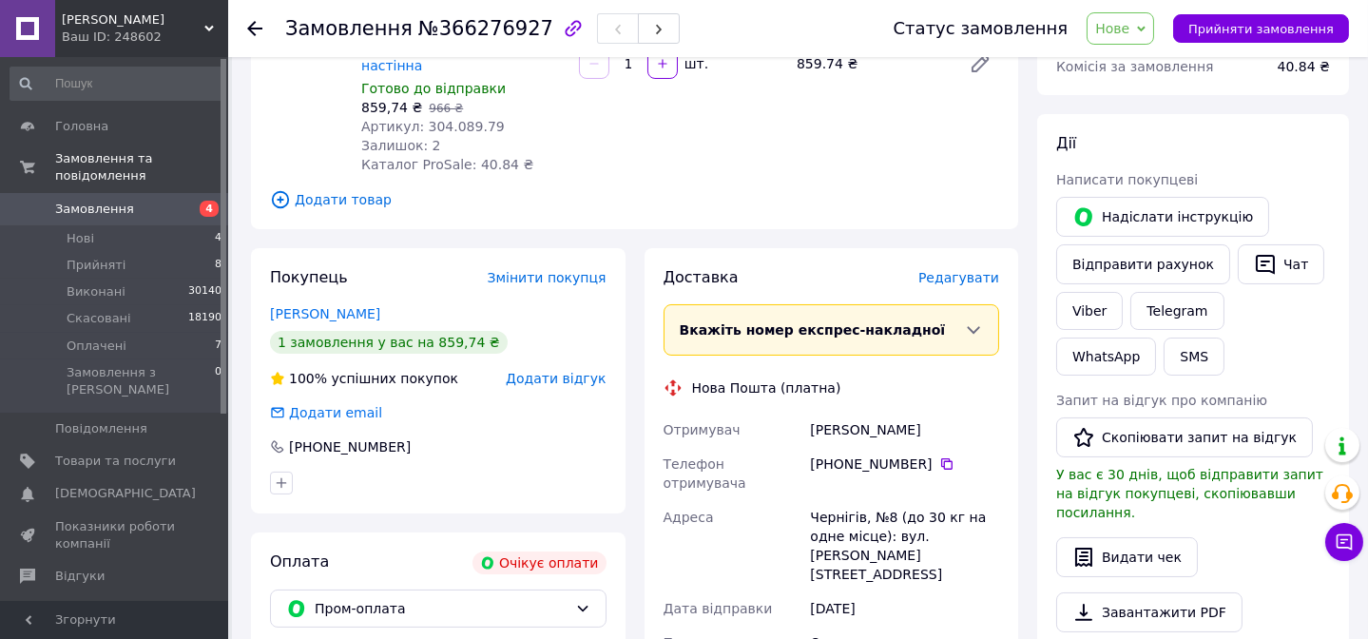
scroll to position [0, 0]
